Goal: Navigation & Orientation: Understand site structure

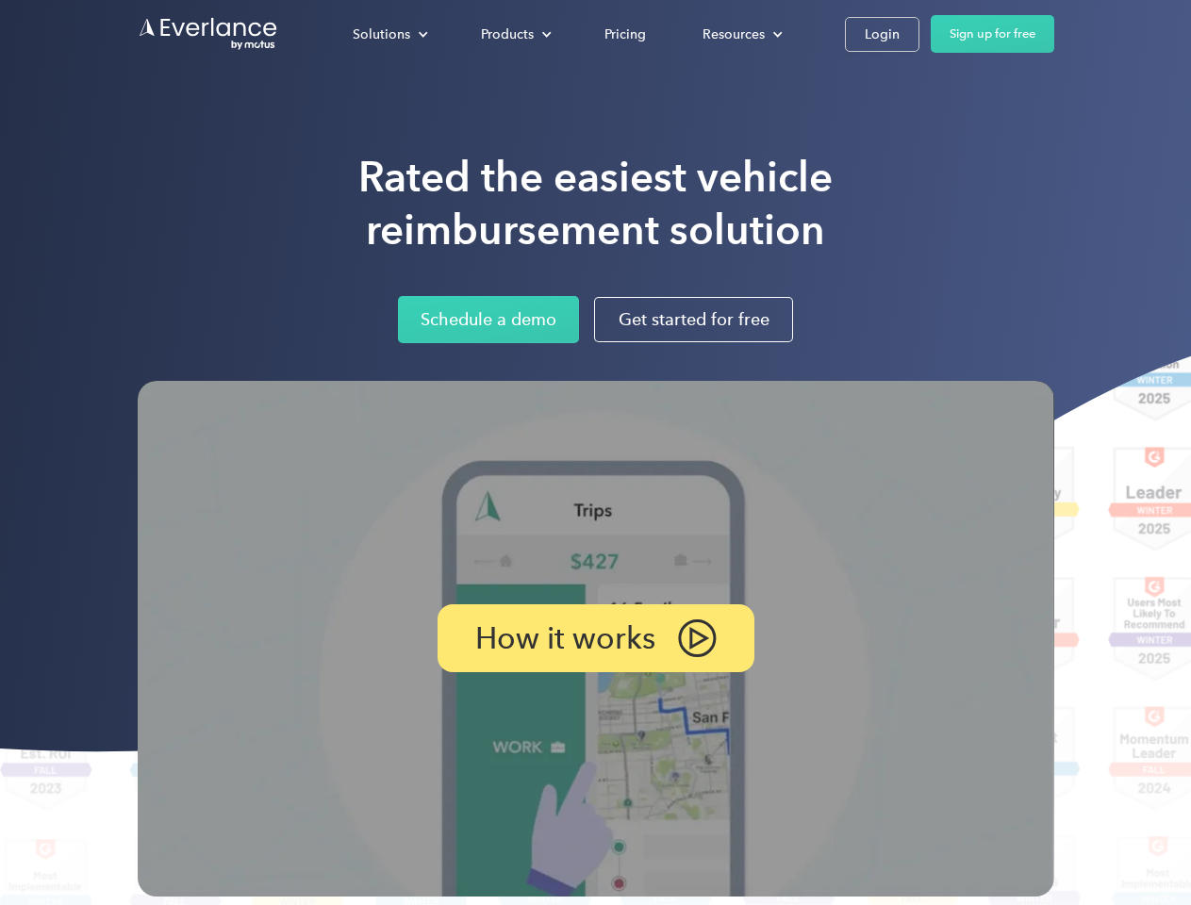
click at [389, 34] on div "Solutions" at bounding box center [382, 35] width 58 height 24
click at [514, 34] on div "Products" at bounding box center [507, 35] width 53 height 24
click at [740, 34] on div "Resources" at bounding box center [733, 35] width 62 height 24
click at [595, 638] on p "How it works" at bounding box center [565, 638] width 180 height 23
